Goal: Find specific page/section: Find specific page/section

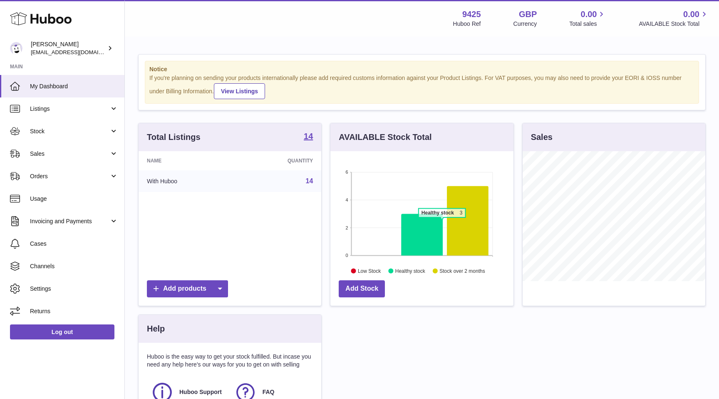
scroll to position [130, 183]
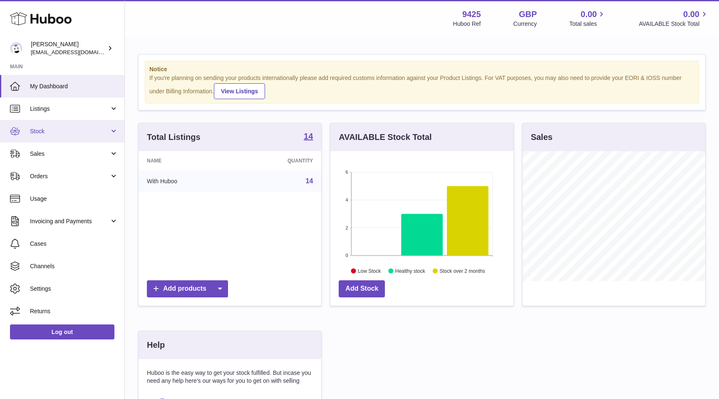
click at [57, 132] on span "Stock" at bounding box center [70, 131] width 80 height 8
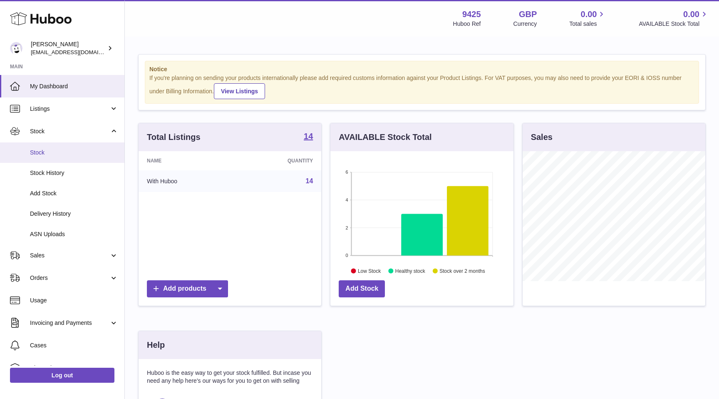
click at [50, 148] on link "Stock" at bounding box center [62, 152] width 124 height 20
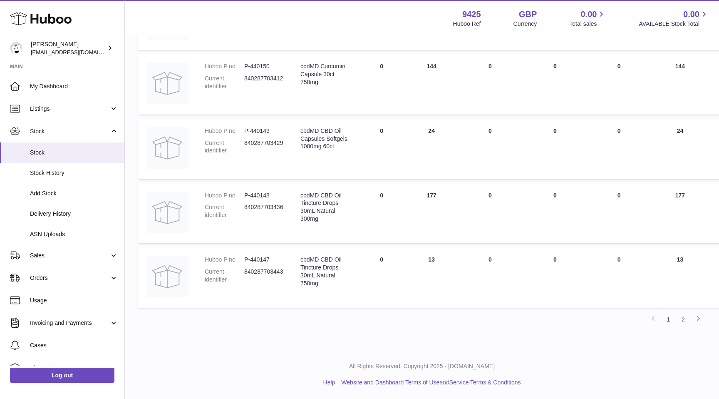
click at [35, 22] on icon at bounding box center [41, 18] width 62 height 17
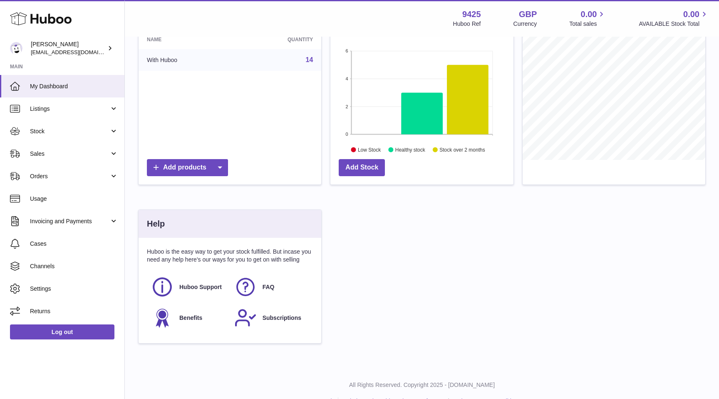
scroll to position [140, 0]
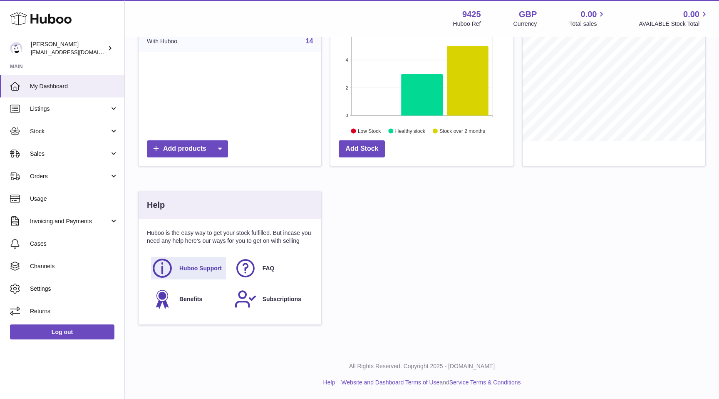
click at [175, 268] on link "Huboo Support" at bounding box center [188, 268] width 75 height 22
